Goal: Transaction & Acquisition: Purchase product/service

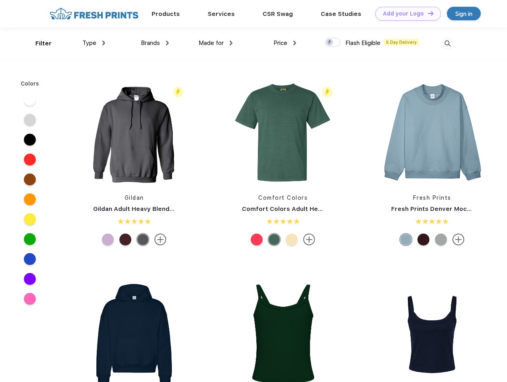
click at [405, 14] on link "Add your Logo Design Tool" at bounding box center [408, 14] width 66 height 14
click at [0, 0] on div "Design Tool" at bounding box center [0, 0] width 0 height 0
click at [427, 13] on link "Add your Logo Design Tool" at bounding box center [408, 14] width 66 height 14
click at [38, 43] on div "Filter" at bounding box center [43, 43] width 16 height 9
click at [94, 43] on span "Type" at bounding box center [89, 42] width 14 height 7
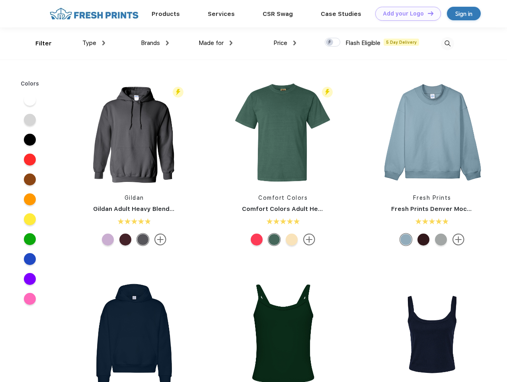
click at [155, 43] on span "Brands" at bounding box center [150, 42] width 19 height 7
click at [216, 43] on span "Made for" at bounding box center [210, 42] width 25 height 7
click at [285, 43] on span "Price" at bounding box center [280, 42] width 14 height 7
click at [332, 43] on div at bounding box center [333, 42] width 16 height 9
click at [330, 43] on input "checkbox" at bounding box center [327, 39] width 5 height 5
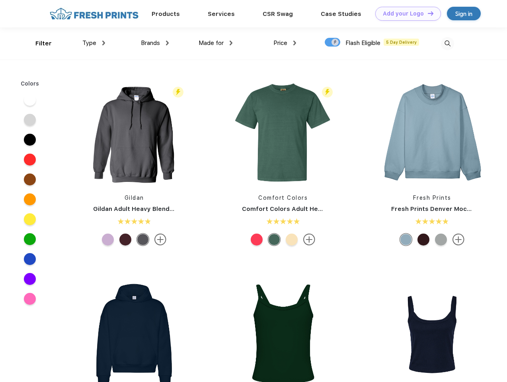
click at [447, 43] on img at bounding box center [447, 43] width 13 height 13
